Goal: Task Accomplishment & Management: Complete application form

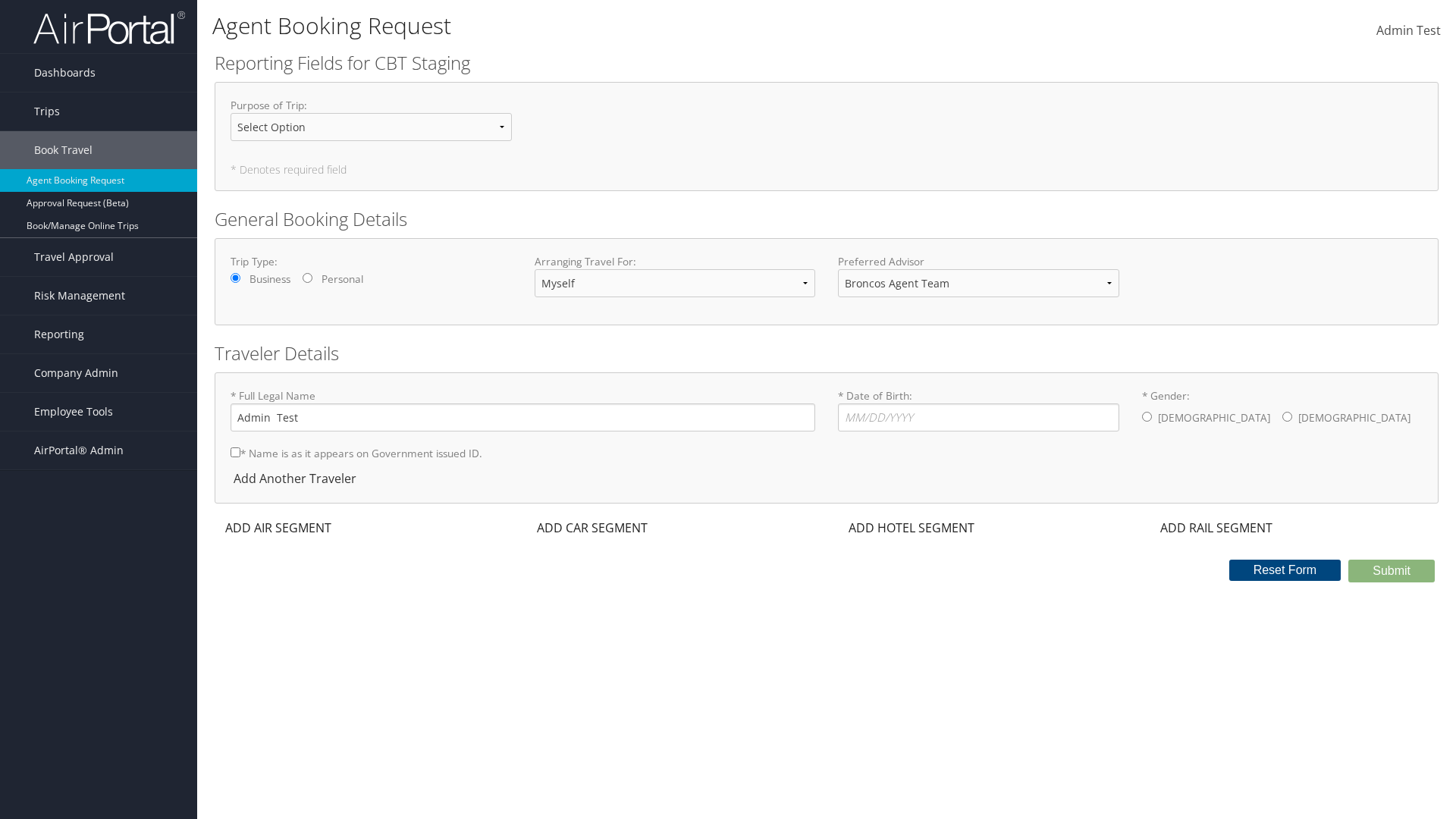
select select "[PERSON_NAME][EMAIL_ADDRESS][PERSON_NAME][DOMAIN_NAME]"
click at [978, 417] on input "* Date of Birth: Invalid Date" at bounding box center [978, 417] width 281 height 28
type input "[DATE]"
click at [1146, 416] on input "* Gender: [DEMOGRAPHIC_DATA] [DEMOGRAPHIC_DATA]" at bounding box center [1146, 416] width 10 height 10
radio input "true"
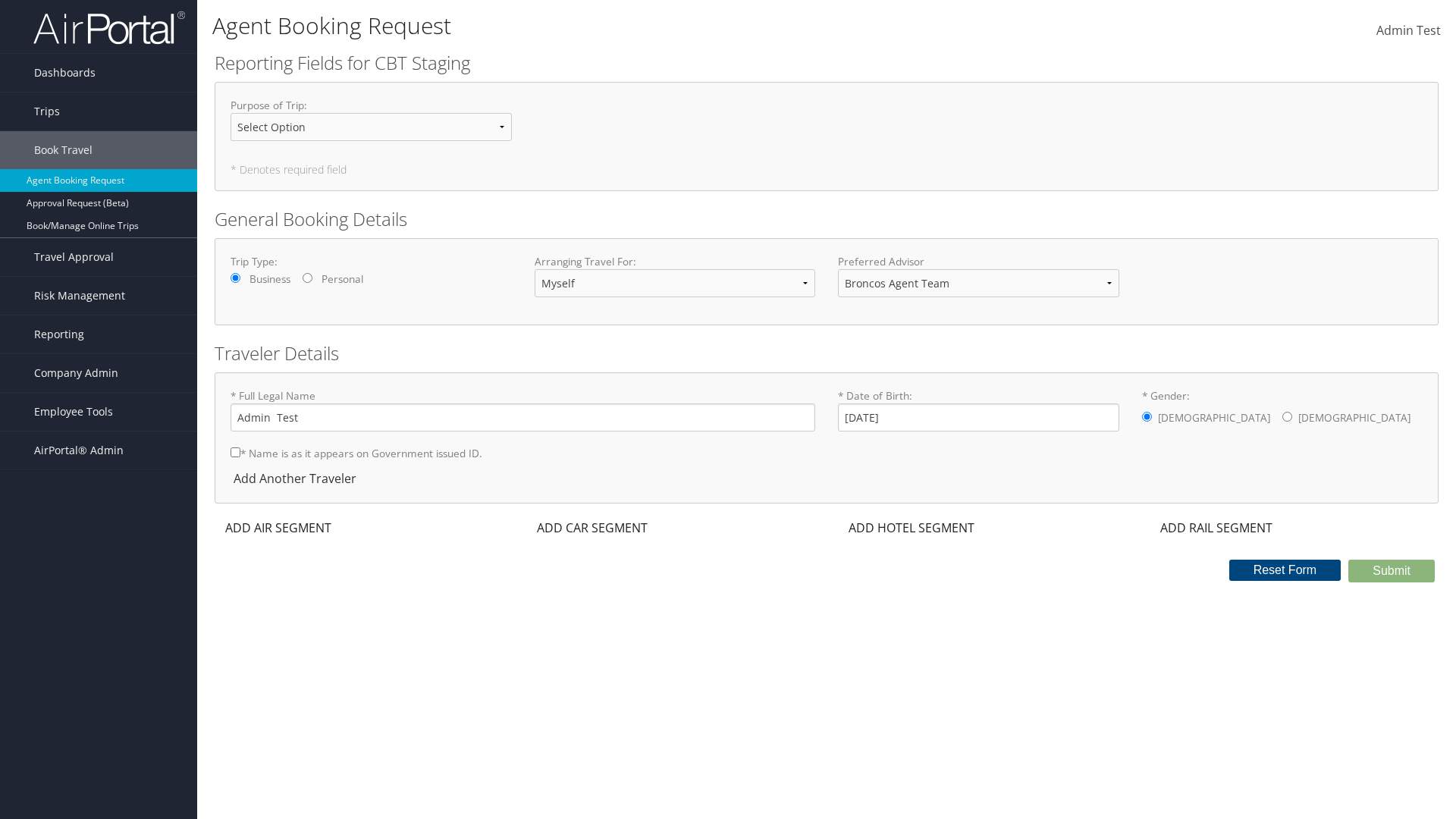
click at [235, 452] on input "* Name is as it appears on Government issued ID." at bounding box center [235, 451] width 10 height 10
checkbox input "true"
click at [279, 527] on div "ADD AIR SEGMENT" at bounding box center [276, 527] width 124 height 18
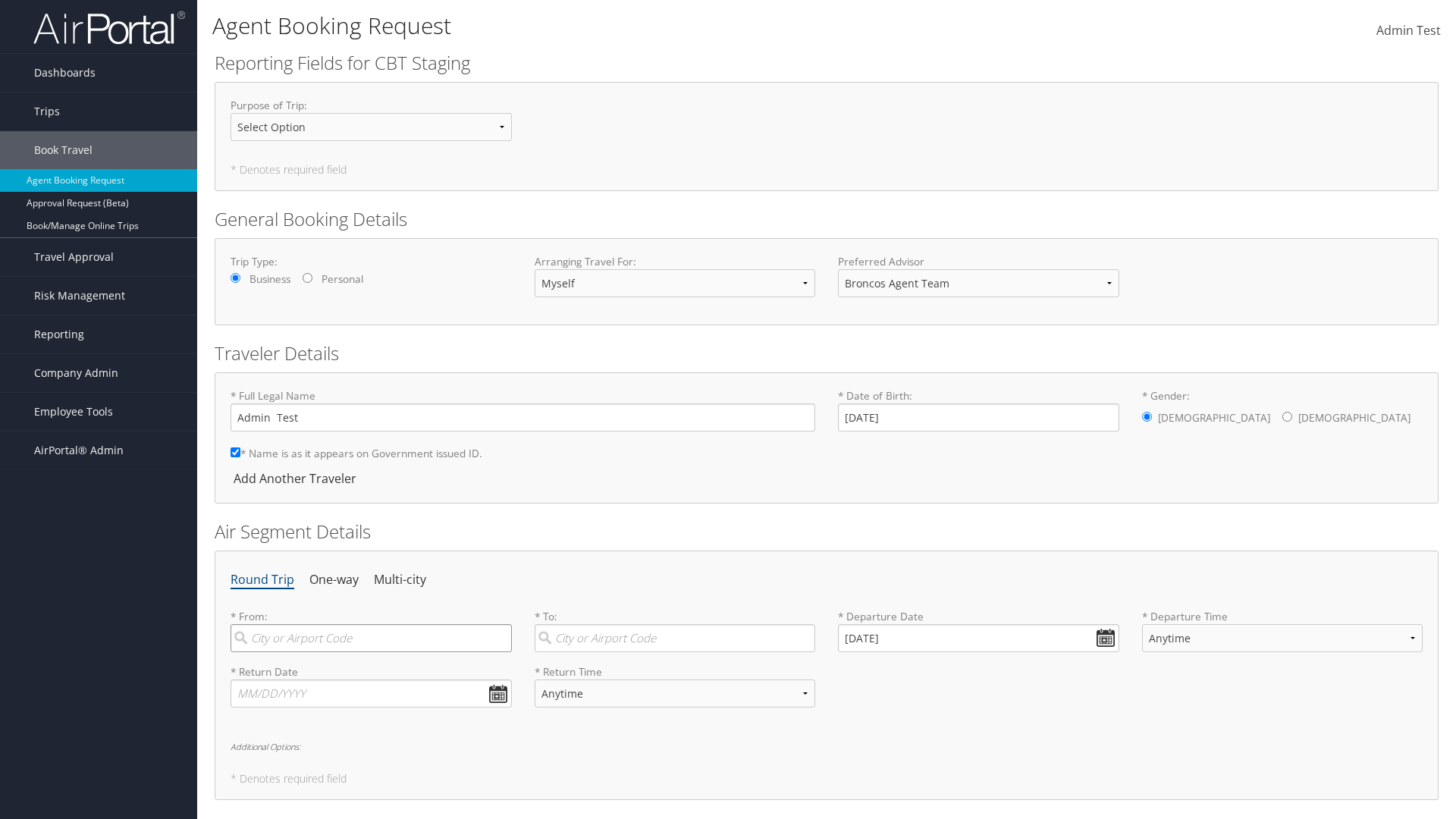
click at [371, 638] on input "search" at bounding box center [371, 638] width 281 height 28
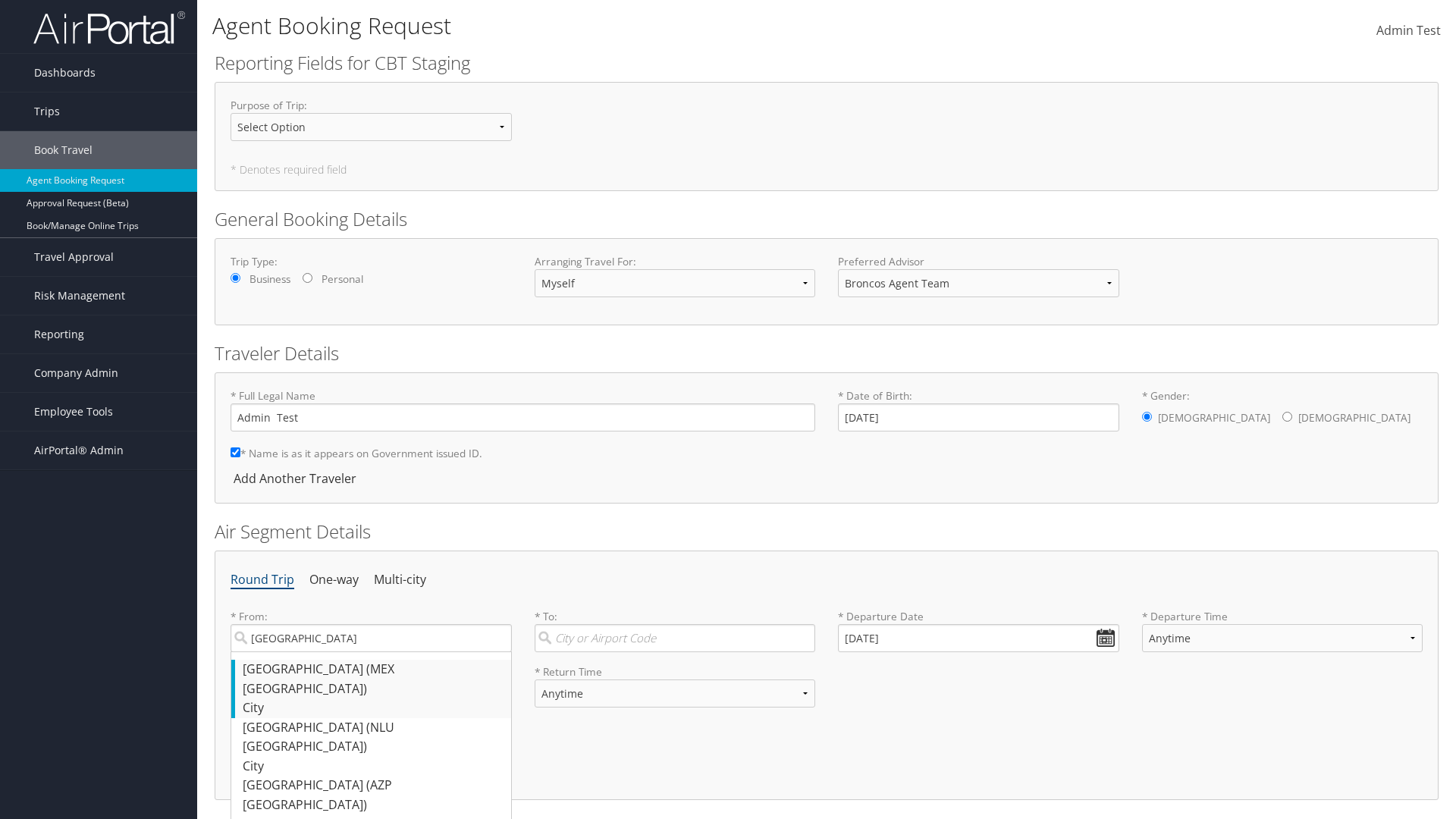
click at [372, 669] on div "[GEOGRAPHIC_DATA] ([GEOGRAPHIC_DATA] [GEOGRAPHIC_DATA])" at bounding box center [373, 678] width 261 height 39
click at [372, 652] on input "[GEOGRAPHIC_DATA]" at bounding box center [371, 638] width 281 height 28
type input "[GEOGRAPHIC_DATA] ([GEOGRAPHIC_DATA] [GEOGRAPHIC_DATA])"
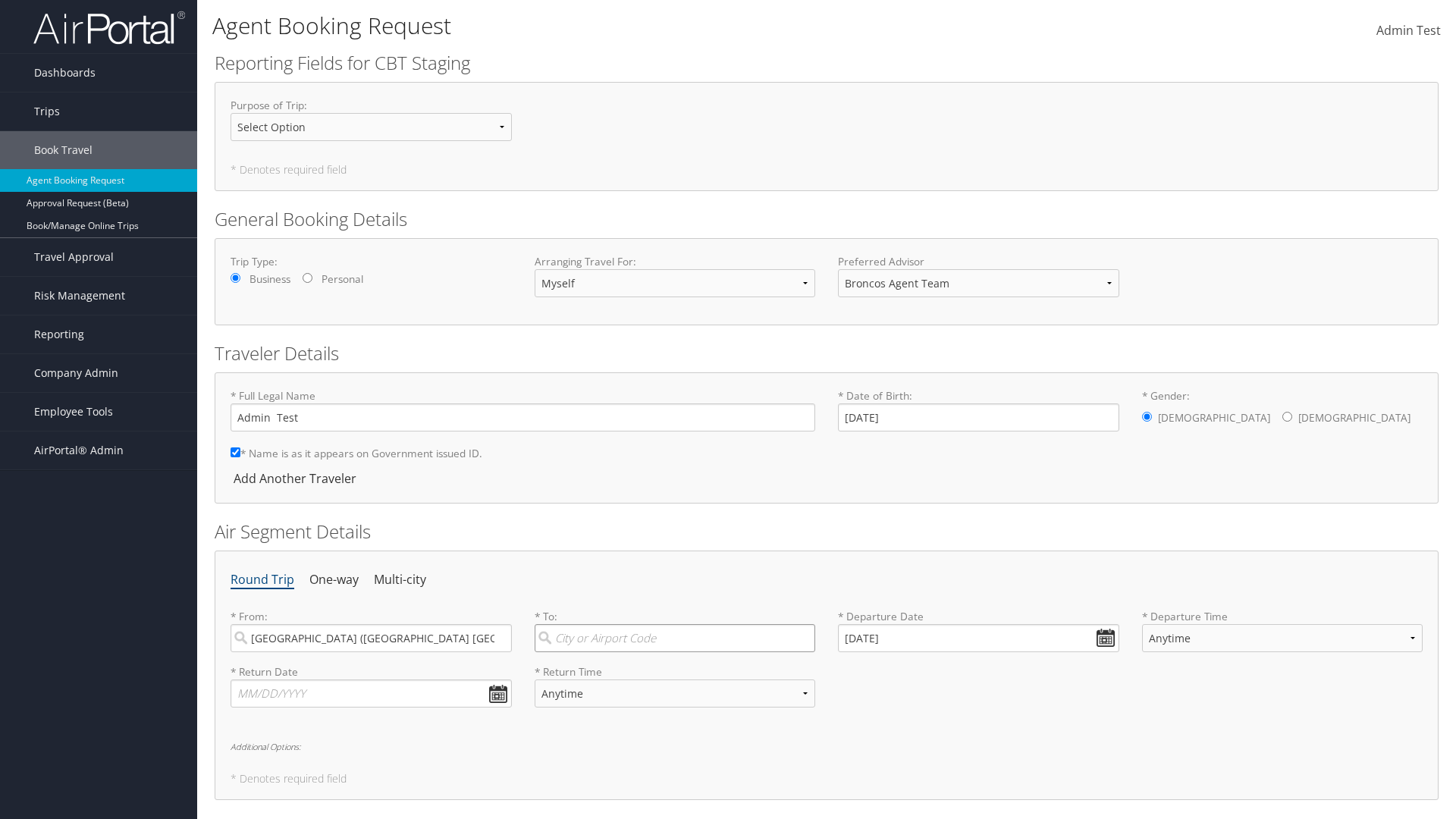
click at [674, 638] on input "search" at bounding box center [675, 638] width 281 height 28
type input "[GEOGRAPHIC_DATA]"
